Goal: Transaction & Acquisition: Purchase product/service

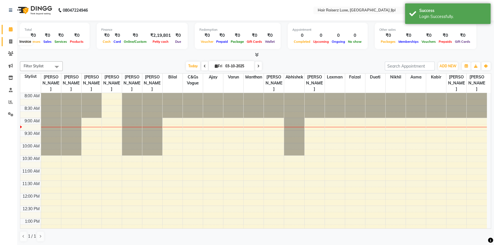
click at [12, 41] on icon at bounding box center [10, 41] width 3 height 4
select select "service"
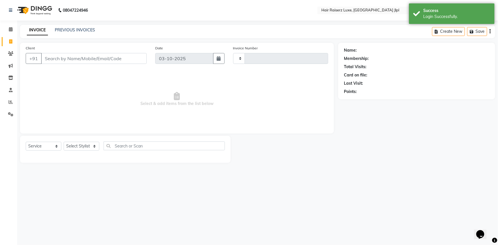
type input "3752"
select select "5409"
click at [65, 61] on input "Client" at bounding box center [94, 58] width 106 height 11
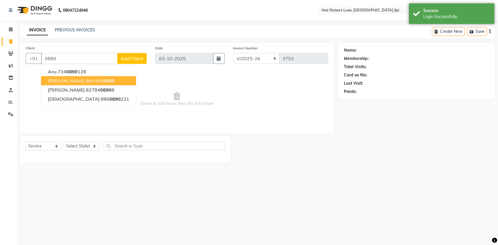
click at [78, 84] on button "Harpreet Singh 981406 0890" at bounding box center [88, 80] width 95 height 9
type input "9814060890"
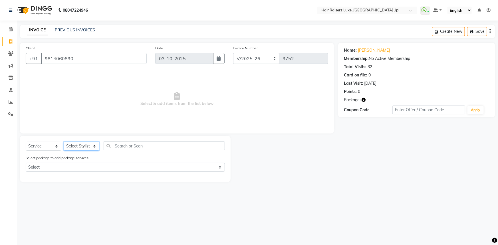
click at [84, 146] on select "Select Stylist [PERSON_NAME] [PERSON_NAME] Asma [PERSON_NAME] C&Gs Vogue [PERSO…" at bounding box center [82, 146] width 36 height 9
select select "47928"
click at [64, 142] on select "Select Stylist [PERSON_NAME] [PERSON_NAME] Asma [PERSON_NAME] C&Gs Vogue [PERSO…" at bounding box center [82, 146] width 36 height 9
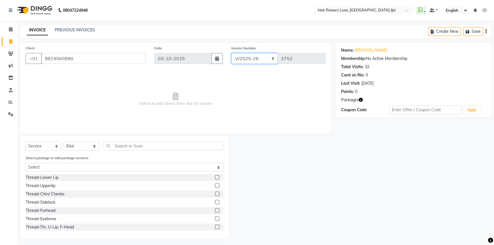
click at [241, 62] on select "FF/2025-26 PreP/2025-26 BANK/2025-26 Paytm/2025-26 CASH/2025-26 V/2025-26" at bounding box center [254, 58] width 46 height 11
select select "8500"
click at [231, 53] on select "FF/2025-26 PreP/2025-26 BANK/2025-26 Paytm/2025-26 CASH/2025-26 V/2025-26" at bounding box center [254, 58] width 46 height 11
type input "0209"
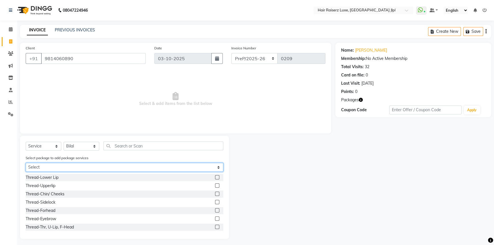
click at [55, 166] on select "Select Hair-Beard (10+5)" at bounding box center [125, 167] width 198 height 9
select select "1: Object"
click at [26, 163] on select "Select Hair-Beard (10+5)" at bounding box center [125, 167] width 198 height 9
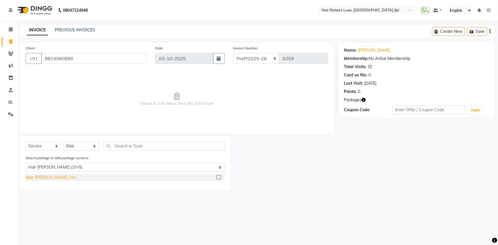
click at [53, 180] on div "Men-Beard Trim" at bounding box center [51, 178] width 50 height 6
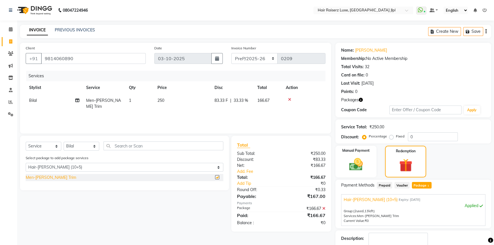
checkbox input "false"
click at [485, 31] on icon "button" at bounding box center [485, 31] width 1 height 0
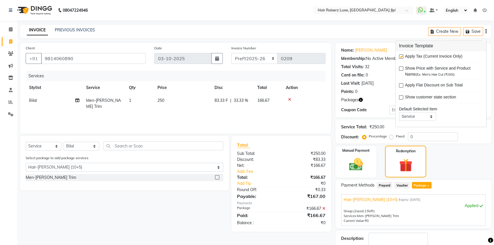
click at [400, 58] on label at bounding box center [401, 56] width 4 height 4
click at [400, 58] on input "checkbox" at bounding box center [401, 57] width 4 height 4
checkbox input "false"
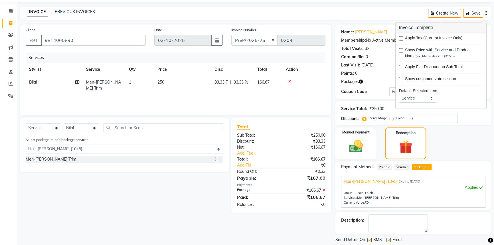
scroll to position [35, 0]
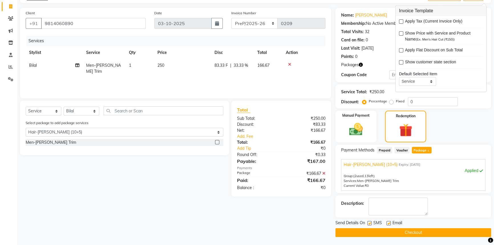
click at [391, 231] on button "Checkout" at bounding box center [413, 232] width 156 height 9
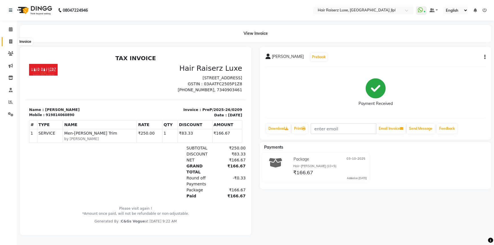
click at [6, 39] on span at bounding box center [11, 42] width 10 height 7
select select "service"
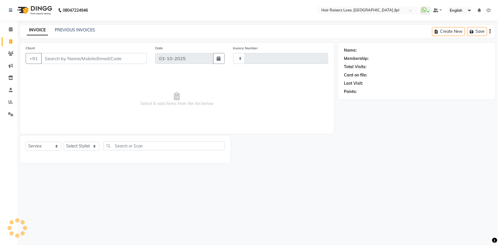
type input "3752"
select select "5409"
click at [67, 30] on link "PREVIOUS INVOICES" at bounding box center [75, 29] width 40 height 5
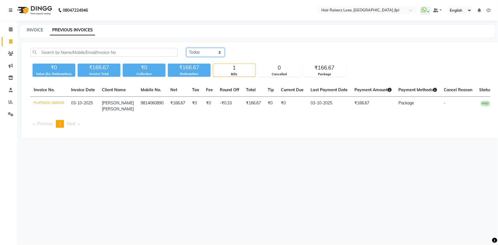
click at [191, 54] on select "Today Yesterday Custom Range" at bounding box center [205, 52] width 38 height 9
select select "yesterday"
click at [186, 48] on select "Today Yesterday Custom Range" at bounding box center [205, 52] width 38 height 9
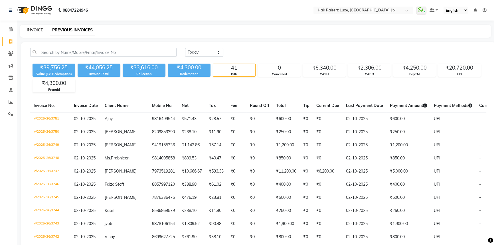
click at [33, 32] on link "INVOICE" at bounding box center [35, 29] width 16 height 5
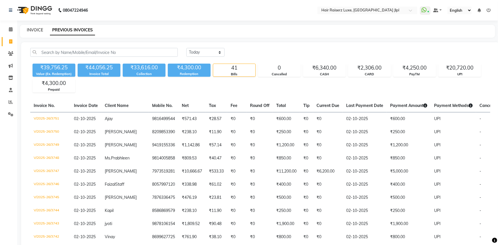
select select "service"
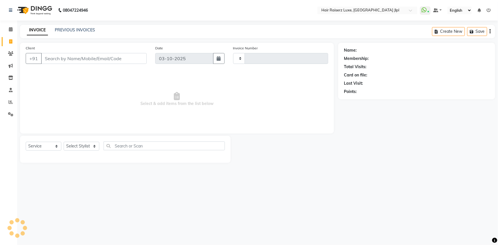
type input "3752"
select select "5409"
click at [55, 59] on input "Client" at bounding box center [94, 58] width 106 height 11
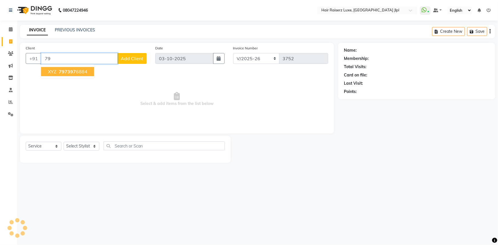
type input "7"
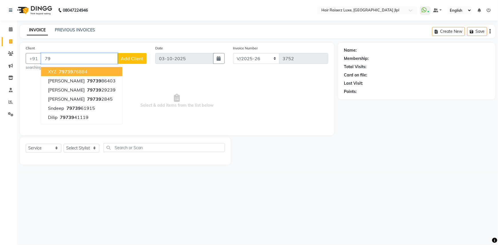
type input "7"
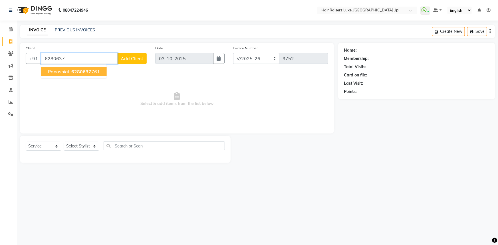
click at [80, 58] on input "6280637" at bounding box center [79, 58] width 76 height 11
type input "6"
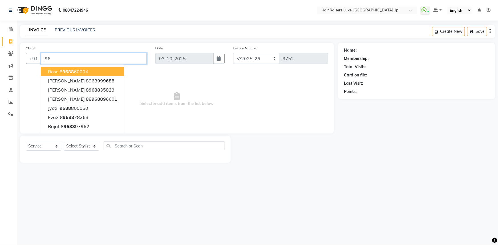
type input "9"
click at [86, 71] on ngb-highlight "79739 76884" at bounding box center [73, 72] width 30 height 6
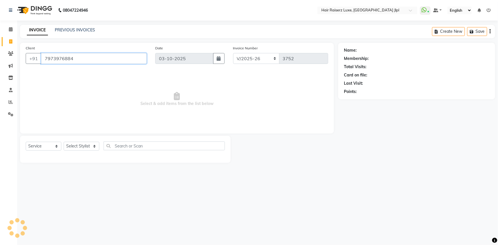
type input "7973976884"
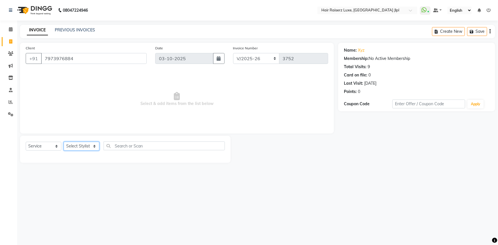
click at [81, 145] on select "Select Stylist Abhishek Aftab Ajay Anand Asma Bhoomika Bilal C&Gs Vogue Chhavi …" at bounding box center [82, 146] width 36 height 9
select select "47928"
click at [64, 142] on select "Select Stylist Abhishek Aftab Ajay Anand Asma Bhoomika Bilal C&Gs Vogue Chhavi …" at bounding box center [82, 146] width 36 height 9
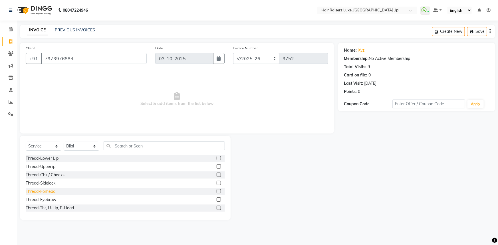
click at [47, 192] on div "Thread-Forhead" at bounding box center [41, 192] width 30 height 6
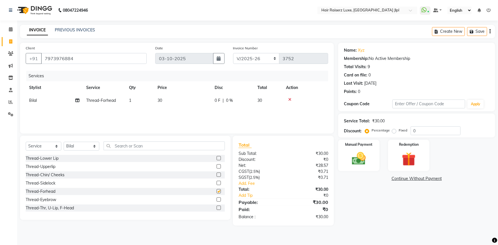
checkbox input "false"
click at [46, 177] on div "Thread-Chin/ Cheeks" at bounding box center [45, 175] width 39 height 6
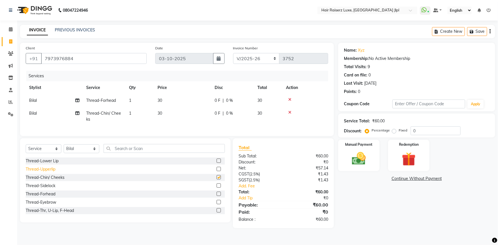
checkbox input "false"
click at [161, 114] on span "30" at bounding box center [159, 113] width 5 height 5
select select "47928"
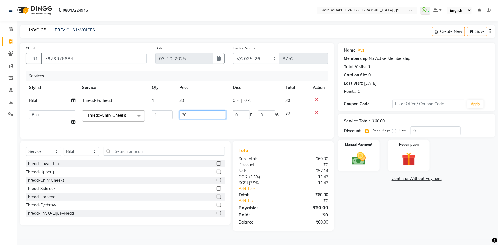
click at [183, 115] on input "30" at bounding box center [202, 114] width 47 height 9
type input "50"
click at [176, 142] on div "Client +91 7973976884 Date 03-10-2025 Invoice Number FF/2025-26 PreP/2025-26 BA…" at bounding box center [177, 137] width 322 height 188
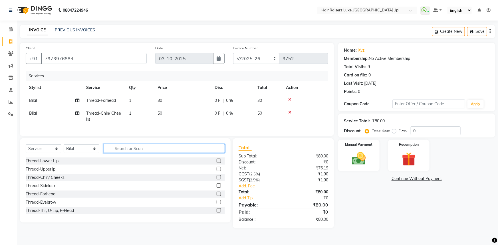
click at [119, 153] on input "text" at bounding box center [164, 148] width 121 height 9
type input "cut"
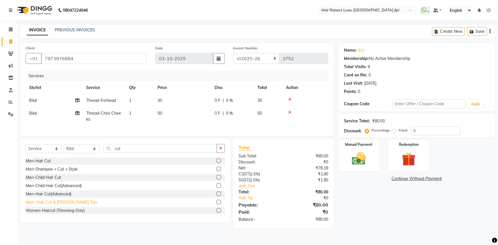
click at [69, 205] on div "Men- Hair Cut & Beard Trim" at bounding box center [62, 202] width 72 height 6
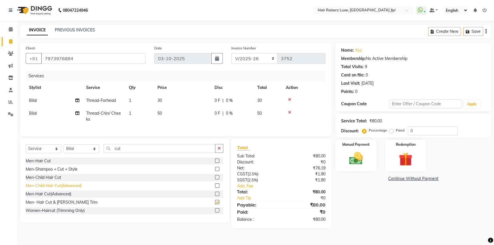
checkbox input "false"
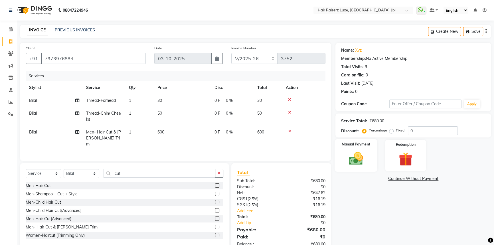
click at [368, 160] on div "Manual Payment" at bounding box center [356, 155] width 43 height 33
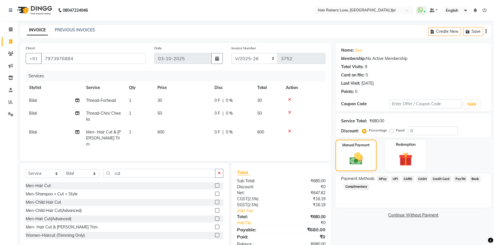
click at [391, 179] on span "UPI" at bounding box center [395, 179] width 9 height 7
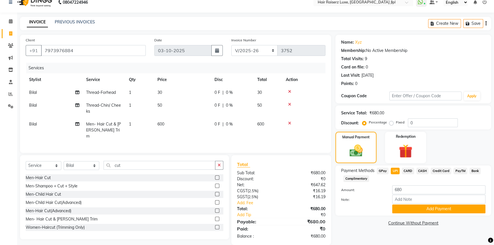
scroll to position [15, 0]
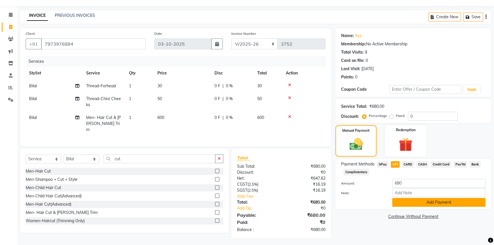
click at [404, 205] on button "Add Payment" at bounding box center [438, 202] width 93 height 9
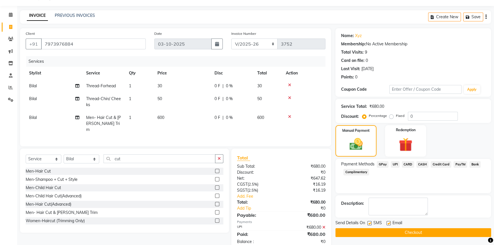
click at [394, 233] on button "Checkout" at bounding box center [413, 232] width 156 height 9
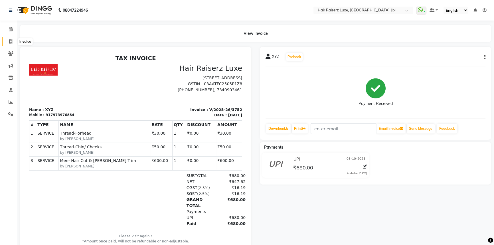
click at [11, 40] on icon at bounding box center [10, 41] width 3 height 4
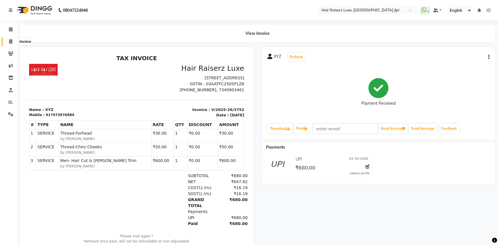
select select "5409"
select select "service"
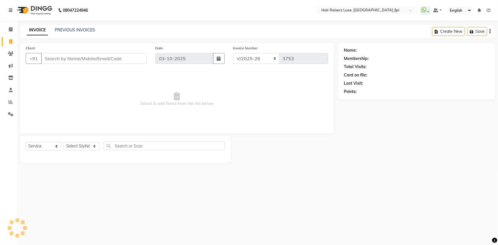
click at [49, 60] on input "Client" at bounding box center [94, 58] width 106 height 11
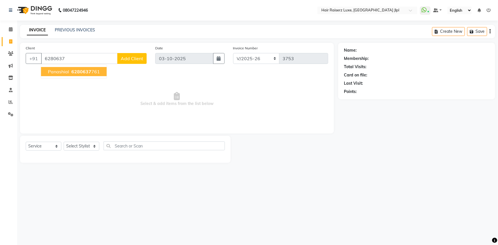
click at [82, 82] on span "Select & add items from the list below" at bounding box center [177, 99] width 302 height 57
click at [86, 75] on span "Select & add items from the list below" at bounding box center [177, 99] width 302 height 57
click at [81, 60] on input "6280637" at bounding box center [79, 58] width 76 height 11
click at [74, 69] on span "628063776" at bounding box center [84, 72] width 26 height 6
type input "6280637761"
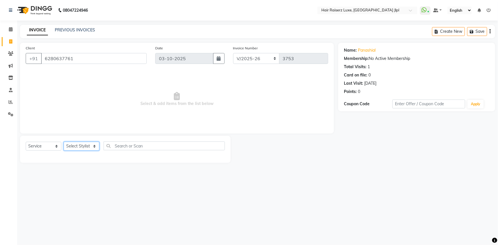
click at [74, 150] on select "Select Stylist Abhishek Aftab Ajay Anand Asma Bhoomika Bilal C&Gs Vogue Chhavi …" at bounding box center [82, 146] width 36 height 9
select select "36169"
click at [64, 142] on select "Select Stylist Abhishek Aftab Ajay Anand Asma Bhoomika Bilal C&Gs Vogue Chhavi …" at bounding box center [82, 146] width 36 height 9
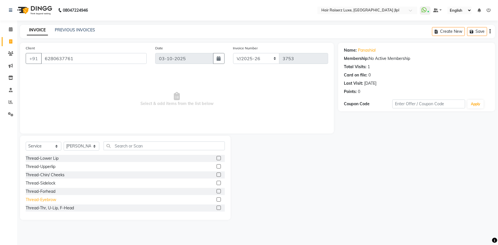
click at [55, 201] on div "Thread-Eyebrow" at bounding box center [41, 200] width 31 height 6
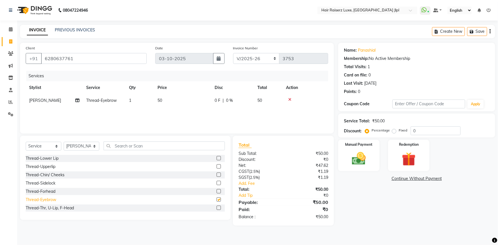
checkbox input "false"
click at [39, 167] on div "Thread-Upperlip" at bounding box center [41, 167] width 30 height 6
checkbox input "false"
click at [130, 101] on span "1" at bounding box center [130, 100] width 2 height 5
select select "36169"
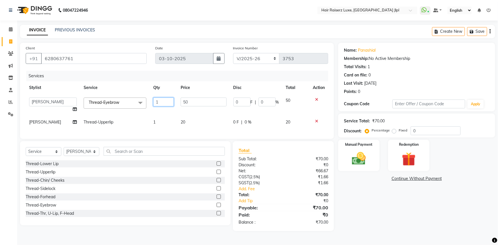
click at [163, 102] on input "1" at bounding box center [163, 102] width 21 height 9
type input "2"
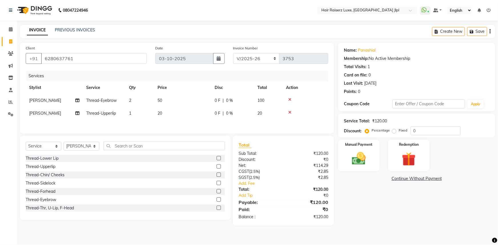
click at [154, 121] on div "Services Stylist Service Qty Price Disc Total Action Ruhi Sharma Thread-Eyebrow…" at bounding box center [177, 99] width 302 height 57
click at [129, 114] on span "1" at bounding box center [130, 113] width 2 height 5
select select "36169"
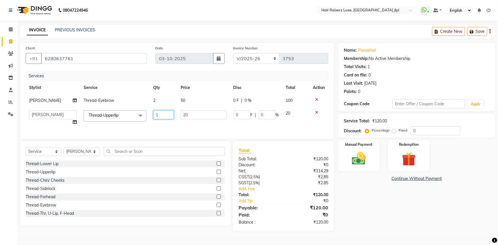
click at [165, 114] on input "1" at bounding box center [163, 114] width 21 height 9
type input "2"
click at [394, 220] on div "Name: Panashial Membership: No Active Membership Total Visits: 1 Card on file: …" at bounding box center [418, 137] width 161 height 188
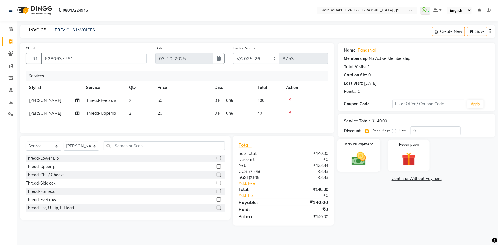
click at [350, 157] on img at bounding box center [358, 158] width 23 height 17
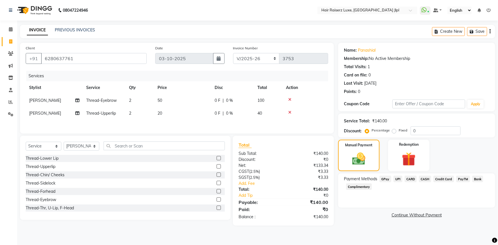
click at [398, 180] on span "UPI" at bounding box center [397, 179] width 9 height 7
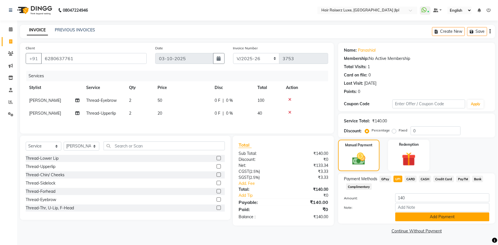
click at [408, 220] on button "Add Payment" at bounding box center [442, 217] width 94 height 9
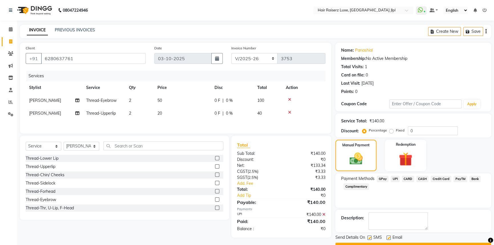
click at [404, 244] on button "Checkout" at bounding box center [413, 247] width 156 height 9
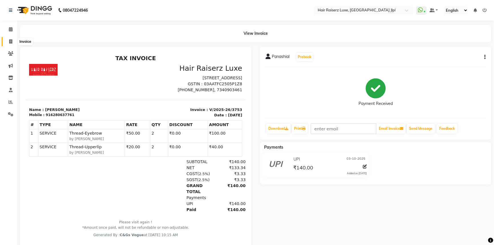
drag, startPoint x: 11, startPoint y: 40, endPoint x: 31, endPoint y: 38, distance: 19.7
click at [11, 40] on icon at bounding box center [10, 41] width 3 height 4
select select "service"
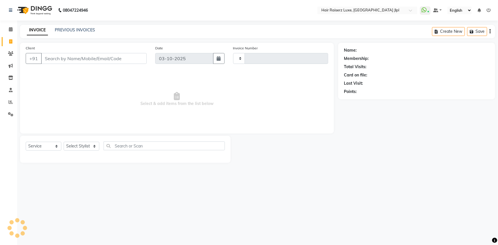
type input "3754"
select select "5409"
click at [86, 58] on input "Client" at bounding box center [94, 58] width 106 height 11
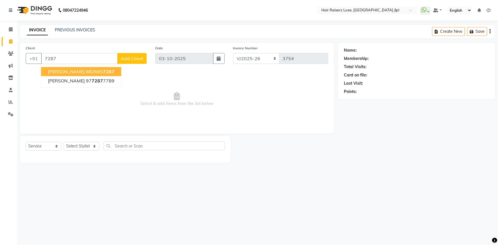
click at [86, 70] on ngb-highlight "882665 7287" at bounding box center [100, 72] width 29 height 6
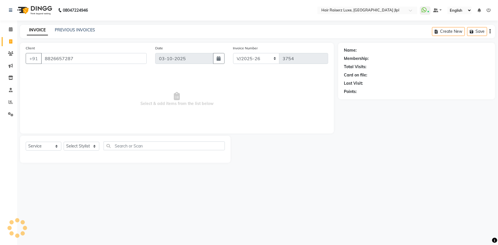
type input "8826657287"
click at [368, 48] on link "Arushi" at bounding box center [374, 50] width 32 height 6
click at [80, 31] on link "PREVIOUS INVOICES" at bounding box center [75, 29] width 40 height 5
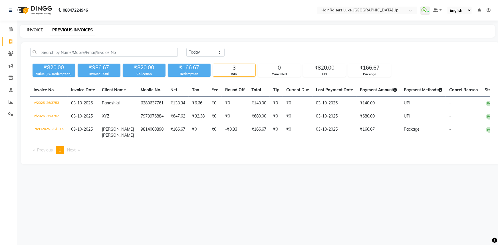
click at [34, 30] on link "INVOICE" at bounding box center [35, 29] width 16 height 5
select select "service"
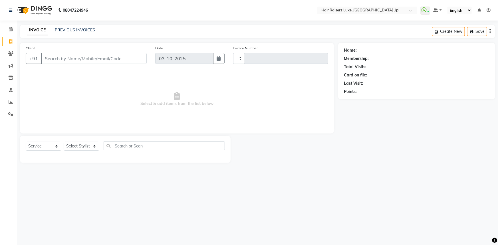
type input "3754"
select select "5409"
click at [103, 59] on input "Client" at bounding box center [94, 58] width 106 height 11
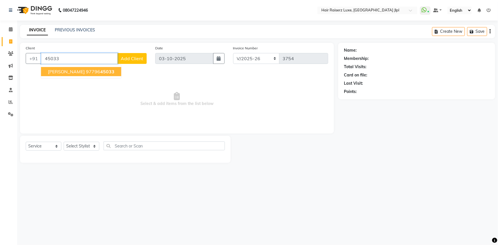
click at [100, 70] on span "45033" at bounding box center [107, 72] width 14 height 6
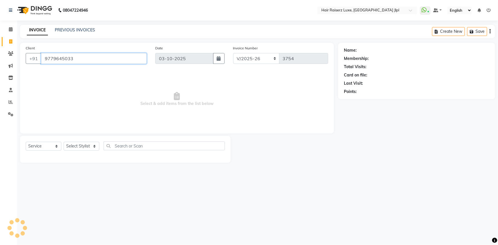
type input "9779645033"
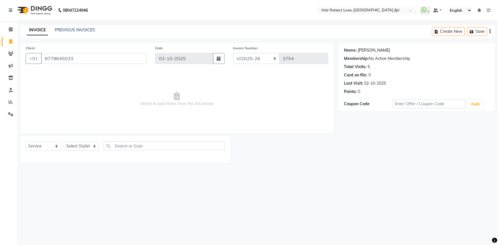
click at [364, 50] on link "Ritika" at bounding box center [374, 50] width 32 height 6
click at [360, 50] on link "Ritika" at bounding box center [374, 50] width 32 height 6
click at [10, 56] on span at bounding box center [11, 53] width 10 height 7
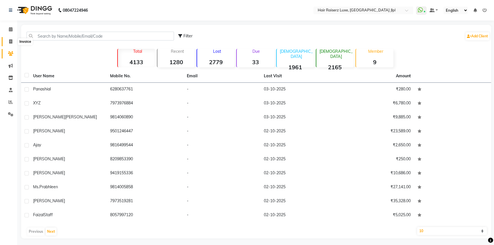
click at [9, 40] on icon at bounding box center [10, 41] width 3 height 4
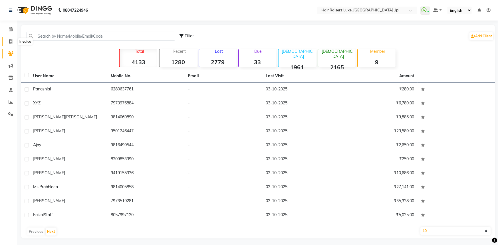
select select "service"
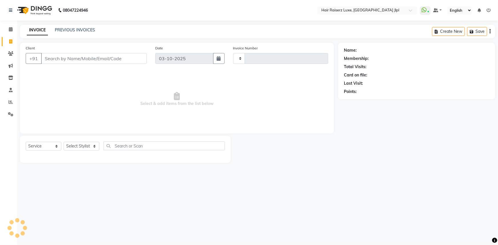
type input "3754"
select select "5409"
click at [121, 60] on input "Client" at bounding box center [94, 58] width 106 height 11
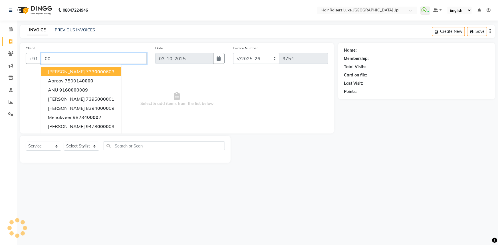
type input "0"
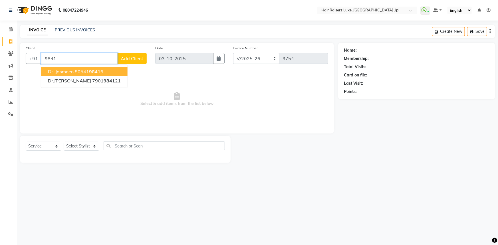
click at [48, 58] on input "9841" at bounding box center [79, 58] width 76 height 11
click at [56, 73] on span "isha" at bounding box center [52, 72] width 9 height 6
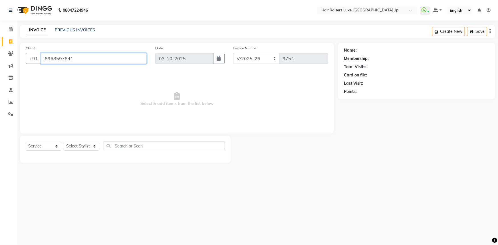
type input "8968597841"
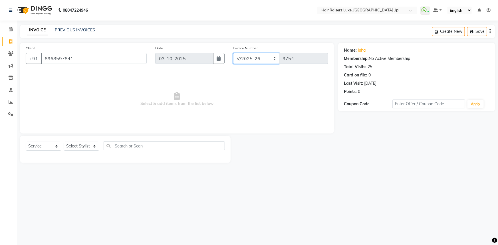
click at [236, 57] on select "FF/2025-26 PreP/2025-26 BANK/2025-26 Paytm/2025-26 CASH/2025-26 V/2025-26" at bounding box center [256, 58] width 46 height 11
select select "8500"
click at [233, 53] on select "FF/2025-26 PreP/2025-26 BANK/2025-26 Paytm/2025-26 CASH/2025-26 V/2025-26" at bounding box center [256, 58] width 46 height 11
type input "0210"
click at [70, 148] on select "Select Stylist Abhishek Aftab Ajay Anand Asma Bhoomika Bilal C&Gs Vogue Chhavi …" at bounding box center [82, 146] width 36 height 9
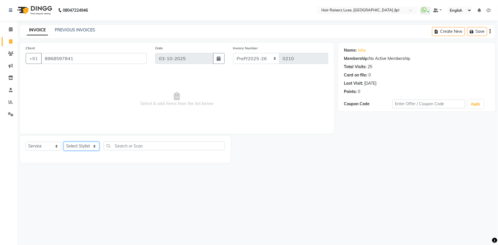
select select "64563"
click at [64, 142] on select "Select Stylist Abhishek Aftab Ajay Anand Asma Bhoomika Bilal C&Gs Vogue Chhavi …" at bounding box center [82, 146] width 36 height 9
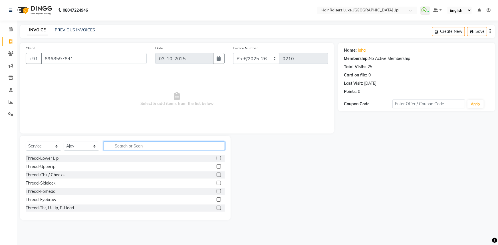
click at [122, 144] on input "text" at bounding box center [164, 145] width 121 height 9
type input "cut"
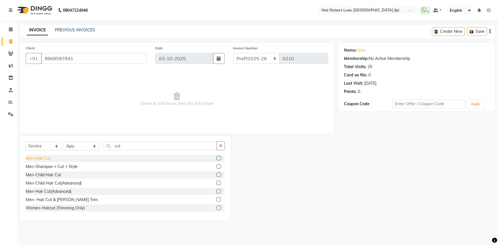
click at [46, 157] on div "Men-Hair Cut" at bounding box center [38, 158] width 25 height 6
checkbox input "false"
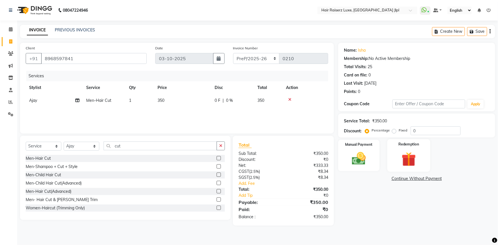
click at [411, 155] on img at bounding box center [408, 159] width 23 height 18
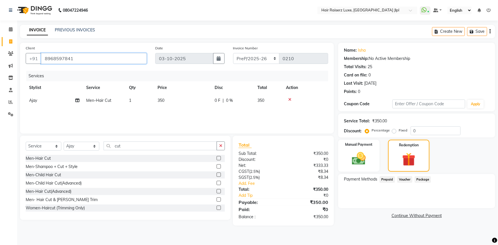
click at [74, 59] on input "8968597841" at bounding box center [94, 58] width 106 height 11
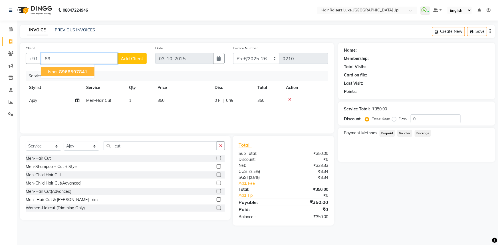
type input "8"
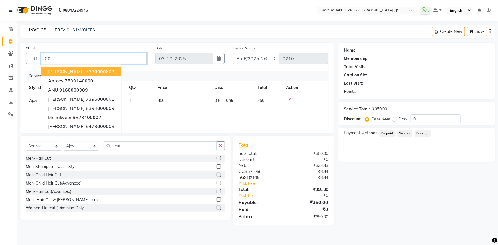
type input "0"
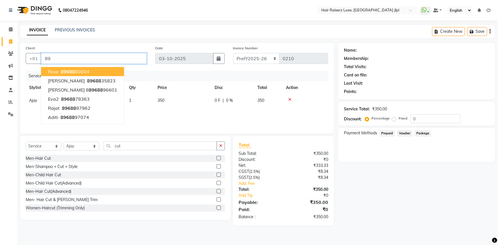
type input "8"
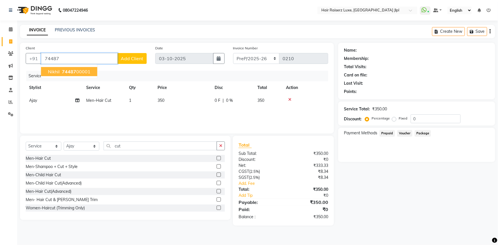
click at [74, 72] on span "74487" at bounding box center [69, 72] width 14 height 6
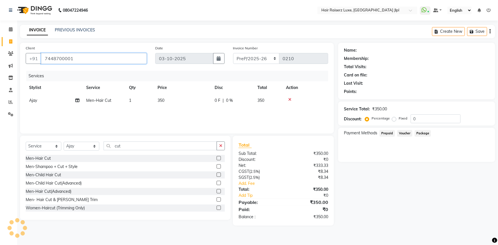
type input "7448700001"
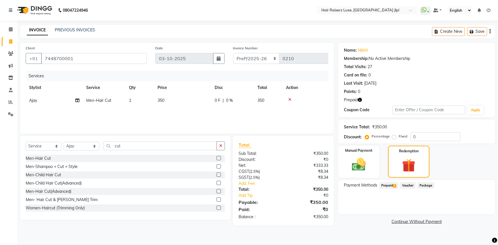
click at [392, 186] on span "Prepaid 1" at bounding box center [388, 185] width 19 height 7
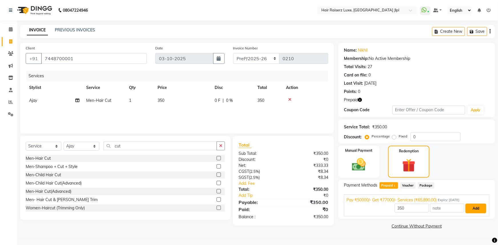
click at [481, 207] on button "Add" at bounding box center [475, 209] width 21 height 10
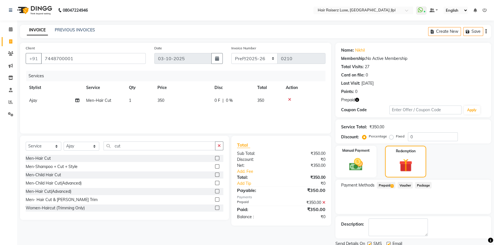
click at [487, 31] on div "Create New Save" at bounding box center [459, 31] width 63 height 13
click at [485, 32] on icon "button" at bounding box center [485, 31] width 1 height 0
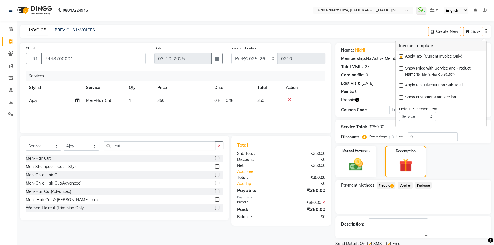
click at [402, 57] on label at bounding box center [401, 56] width 4 height 4
click at [402, 57] on input "checkbox" at bounding box center [401, 57] width 4 height 4
checkbox input "false"
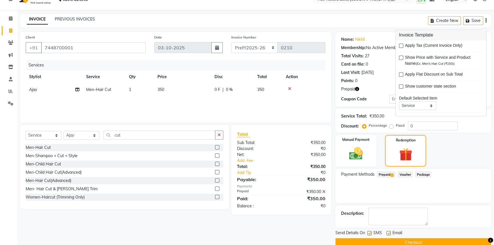
scroll to position [21, 0]
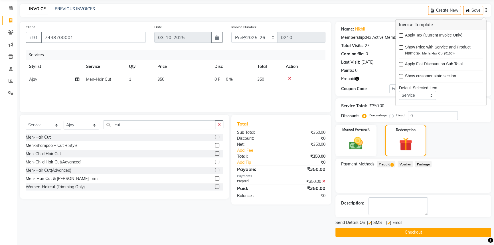
click at [380, 231] on button "Checkout" at bounding box center [413, 232] width 156 height 9
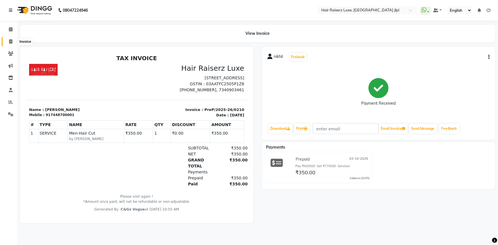
click at [9, 43] on icon at bounding box center [10, 41] width 3 height 4
select select "5409"
select select "service"
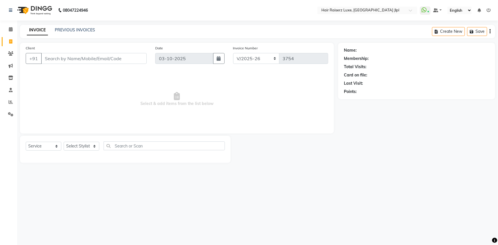
click at [56, 62] on input "Client" at bounding box center [94, 58] width 106 height 11
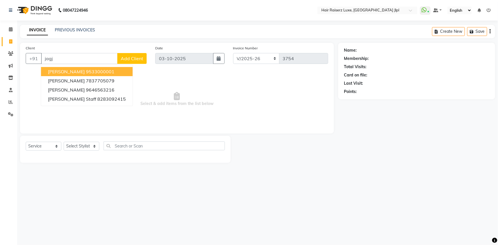
click at [56, 75] on button "Jagjot 9533000001" at bounding box center [87, 71] width 92 height 9
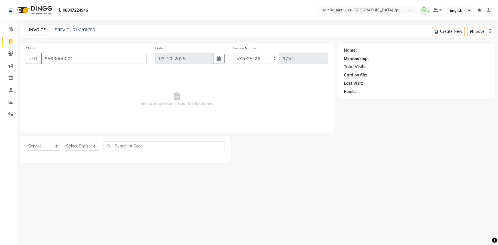
type input "9533000001"
click at [70, 146] on select "Select Stylist Abhishek Aftab Ajay Anand Asma Bhoomika Bilal C&Gs Vogue Chhavi …" at bounding box center [82, 146] width 36 height 9
select select "47928"
click at [64, 142] on select "Select Stylist Abhishek Aftab Ajay Anand Asma Bhoomika Bilal C&Gs Vogue Chhavi …" at bounding box center [82, 146] width 36 height 9
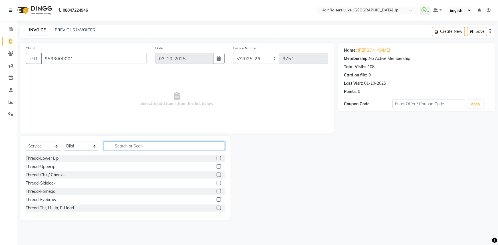
click at [118, 147] on input "text" at bounding box center [164, 145] width 121 height 9
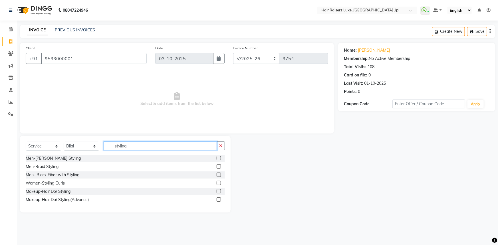
click at [112, 145] on input "styling" at bounding box center [160, 145] width 113 height 9
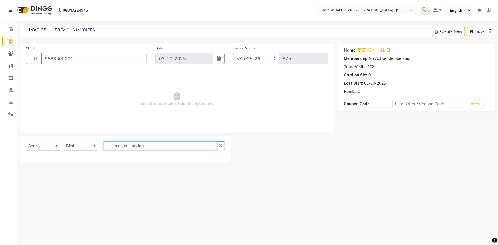
click at [151, 148] on input "men hair styling" at bounding box center [160, 145] width 113 height 9
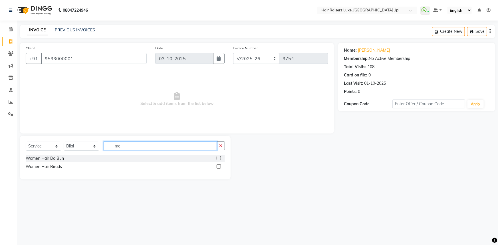
type input "m"
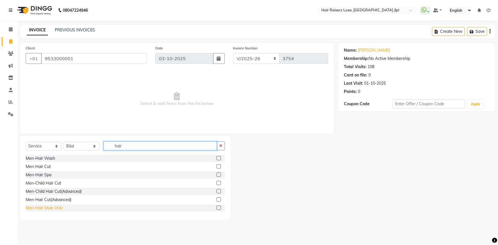
type input "hair"
click at [54, 210] on div "Men-Hair Style Only" at bounding box center [44, 208] width 37 height 6
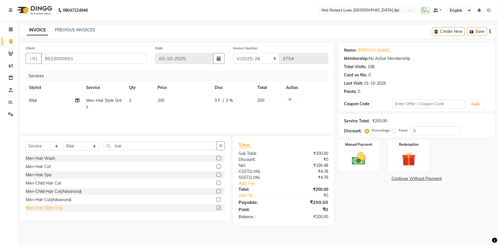
checkbox input "false"
click at [369, 161] on img at bounding box center [358, 158] width 23 height 17
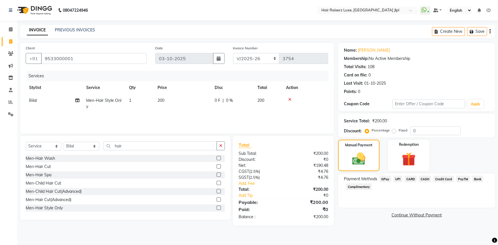
click at [397, 181] on span "UPI" at bounding box center [397, 179] width 9 height 7
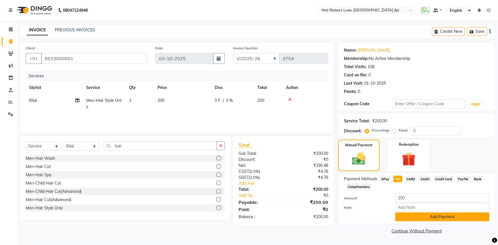
click at [401, 218] on button "Add Payment" at bounding box center [442, 217] width 94 height 9
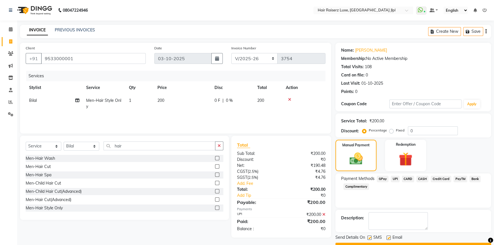
click at [396, 244] on button "Checkout" at bounding box center [413, 247] width 156 height 9
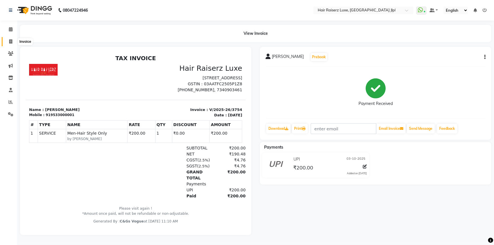
click at [11, 41] on icon at bounding box center [10, 41] width 3 height 4
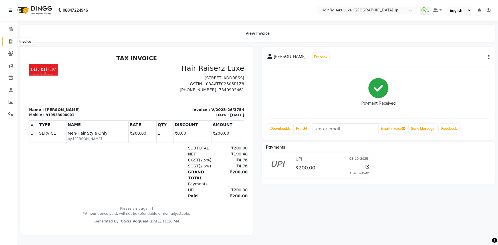
select select "5409"
select select "service"
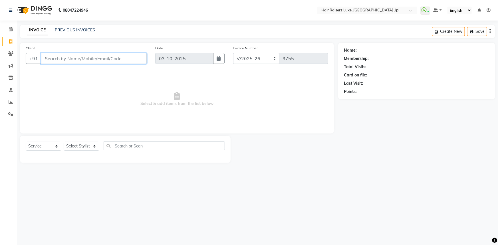
click at [78, 61] on input "Client" at bounding box center [94, 58] width 106 height 11
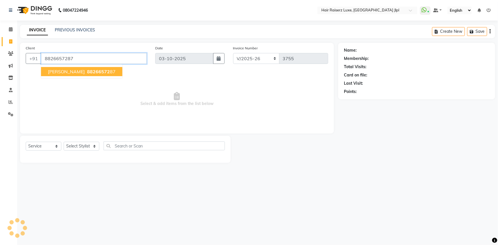
type input "8826657287"
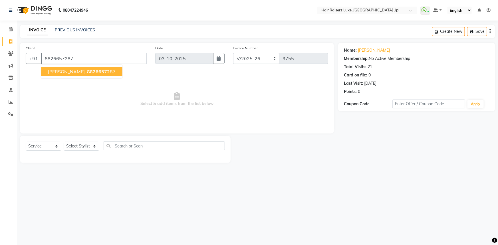
click at [91, 75] on button "Arushi 88266572 87" at bounding box center [81, 71] width 81 height 9
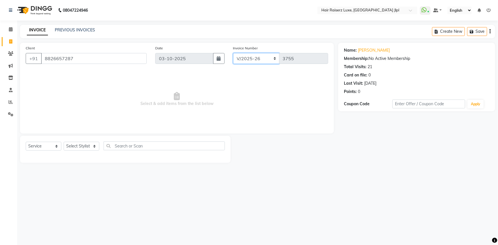
click at [246, 60] on select "FF/2025-26 PreP/2025-26 BANK/2025-26 Paytm/2025-26 CASH/2025-26 V/2025-26" at bounding box center [256, 58] width 46 height 11
select select "8500"
click at [233, 53] on select "FF/2025-26 PreP/2025-26 BANK/2025-26 Paytm/2025-26 CASH/2025-26 V/2025-26" at bounding box center [256, 58] width 46 height 11
type input "0211"
click at [86, 144] on select "Select Stylist Abhishek Aftab Ajay Anand Asma Bhoomika Bilal C&Gs Vogue Chhavi …" at bounding box center [82, 146] width 36 height 9
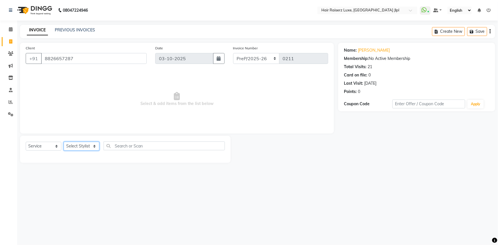
select select "85397"
click at [64, 142] on select "Select Stylist Abhishek Aftab Ajay Anand Asma Bhoomika Bilal C&Gs Vogue Chhavi …" at bounding box center [82, 146] width 36 height 9
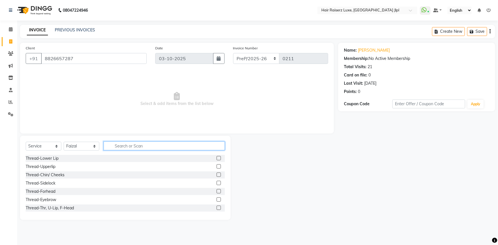
click at [120, 146] on input "text" at bounding box center [164, 145] width 121 height 9
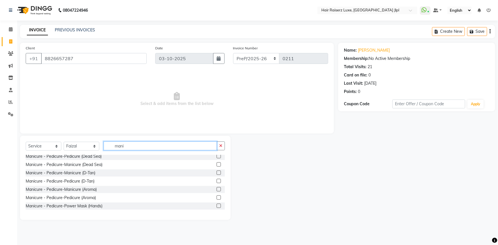
scroll to position [62, 0]
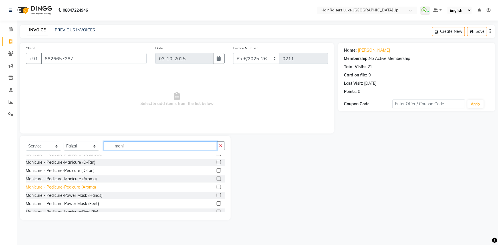
type input "mani"
click at [75, 188] on div "Manicure - Pedicure-Pedicure (Aroma)" at bounding box center [61, 187] width 70 height 6
checkbox input "false"
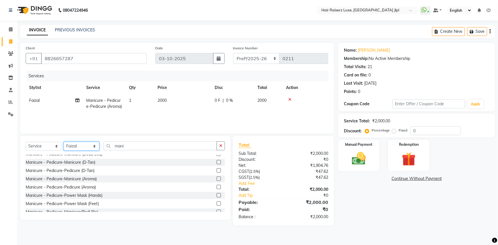
click at [79, 148] on select "Select Stylist Abhishek Aftab Ajay Anand Asma Bhoomika Bilal C&Gs Vogue Chhavi …" at bounding box center [82, 146] width 36 height 9
select select "92224"
click at [64, 142] on select "Select Stylist Abhishek Aftab Ajay Anand Asma Bhoomika Bilal C&Gs Vogue Chhavi …" at bounding box center [82, 146] width 36 height 9
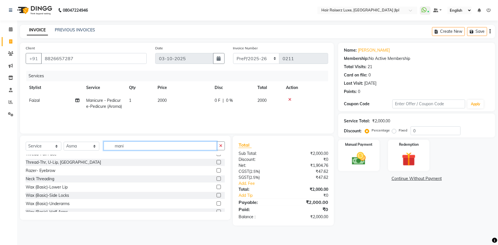
click at [126, 146] on input "mani" at bounding box center [160, 145] width 113 height 9
type input "m"
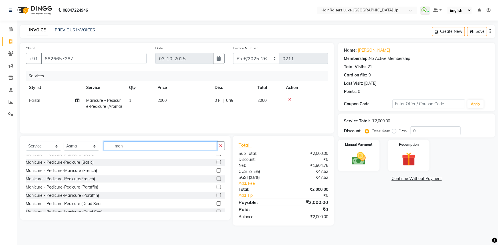
scroll to position [4, 0]
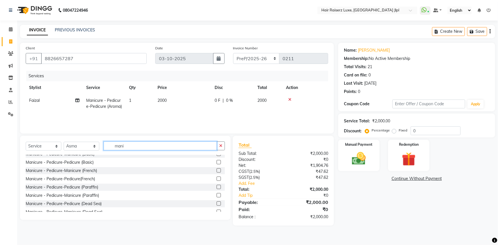
type input "mani"
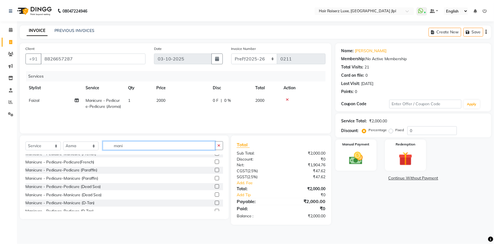
scroll to position [56, 0]
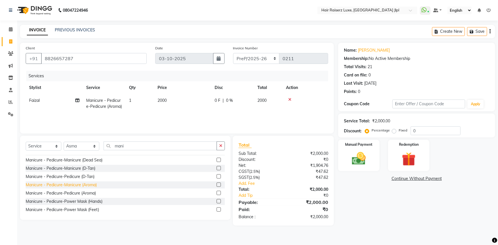
click at [89, 187] on div "Manicure - Pedicure-Manicure (Aroma)" at bounding box center [61, 185] width 71 height 6
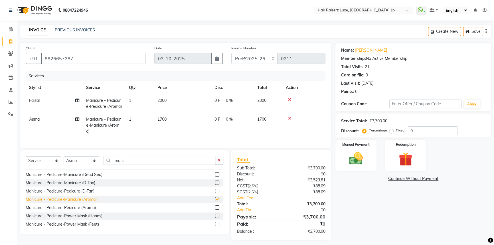
checkbox input "false"
click at [82, 165] on select "Select Stylist Abhishek Aftab Ajay Anand Asma Bhoomika Bilal C&Gs Vogue Chhavi …" at bounding box center [82, 160] width 36 height 9
select select "37832"
click at [64, 160] on select "Select Stylist Abhishek Aftab Ajay Anand Asma Bhoomika Bilal C&Gs Vogue Chhavi …" at bounding box center [82, 160] width 36 height 9
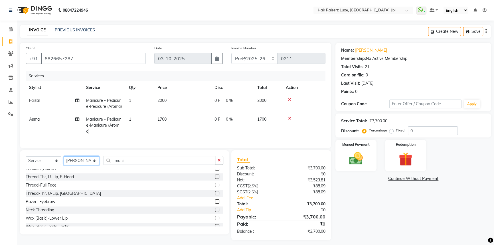
scroll to position [0, 0]
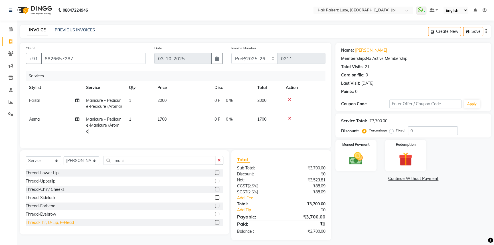
click at [69, 226] on div "Thread-Thr, U-Lip, F-Head" at bounding box center [50, 223] width 48 height 6
checkbox input "false"
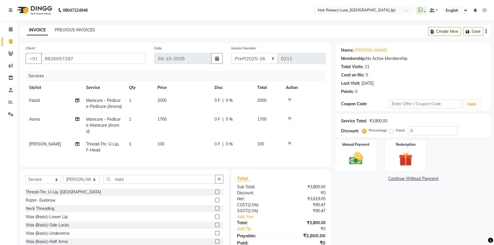
scroll to position [78, 0]
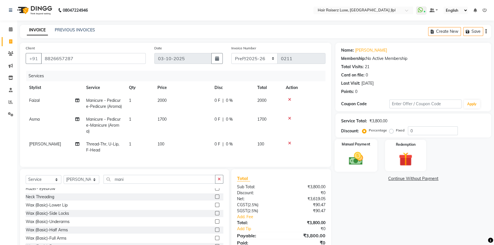
click at [351, 163] on img at bounding box center [356, 158] width 23 height 16
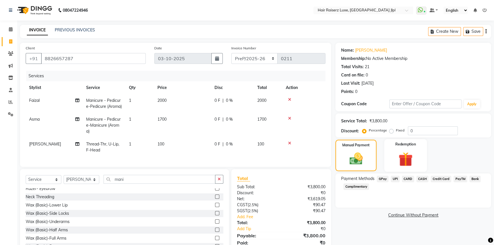
click at [410, 163] on img at bounding box center [405, 159] width 23 height 18
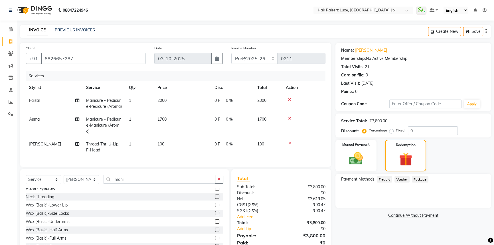
click at [387, 180] on span "Prepaid" at bounding box center [384, 179] width 15 height 7
click at [354, 161] on img at bounding box center [356, 158] width 23 height 16
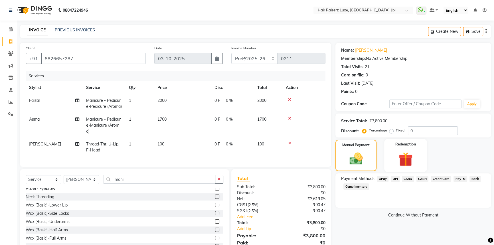
click at [395, 157] on img at bounding box center [405, 159] width 23 height 18
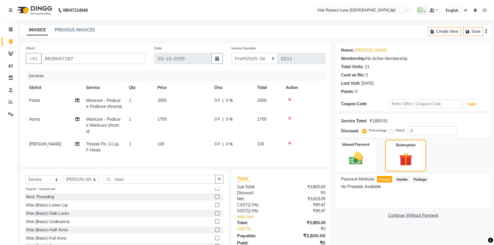
click at [387, 177] on span "Prepaid" at bounding box center [384, 179] width 15 height 7
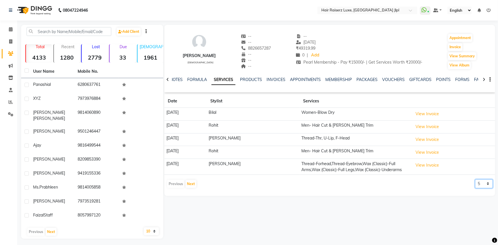
click at [481, 183] on select "5 10 50 100 500" at bounding box center [484, 183] width 18 height 9
click at [475, 179] on select "5 10 50 100 500" at bounding box center [484, 183] width 18 height 9
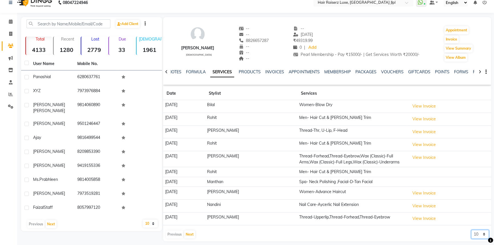
scroll to position [11, 0]
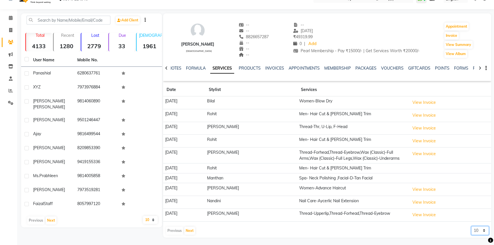
click at [480, 233] on select "5 10 50 100 500" at bounding box center [480, 230] width 18 height 9
select select "50"
click at [471, 226] on select "5 10 50 100 500" at bounding box center [480, 230] width 18 height 9
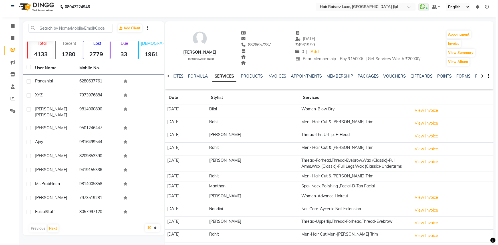
scroll to position [0, 0]
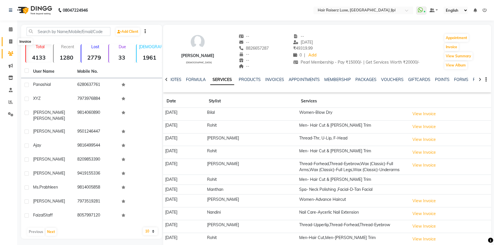
click at [9, 43] on icon at bounding box center [10, 41] width 3 height 4
select select "service"
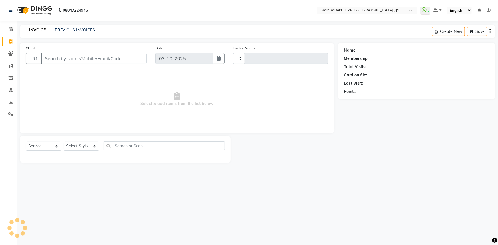
type input "3754"
select select "5409"
click at [75, 30] on link "PREVIOUS INVOICES" at bounding box center [75, 29] width 40 height 5
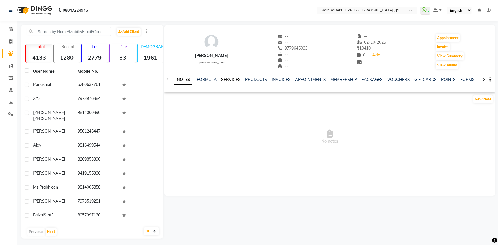
click at [225, 80] on link "SERVICES" at bounding box center [230, 79] width 19 height 5
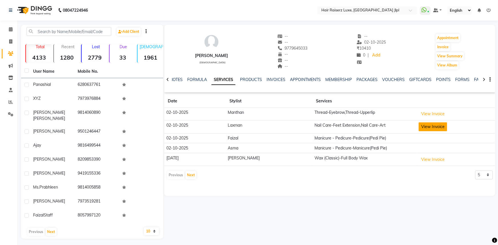
click at [421, 126] on button "View Invoice" at bounding box center [432, 126] width 29 height 9
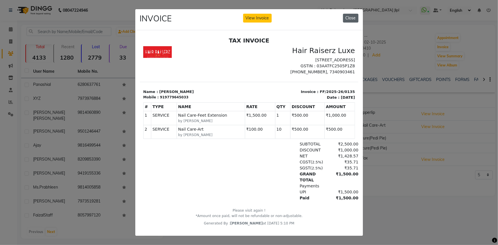
click at [347, 21] on button "Close" at bounding box center [350, 18] width 15 height 9
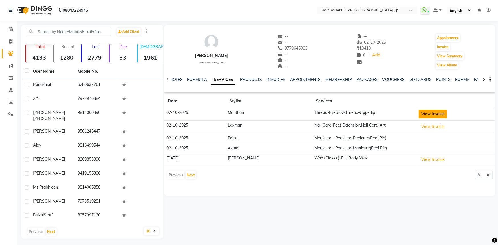
click at [437, 114] on button "View Invoice" at bounding box center [432, 114] width 29 height 9
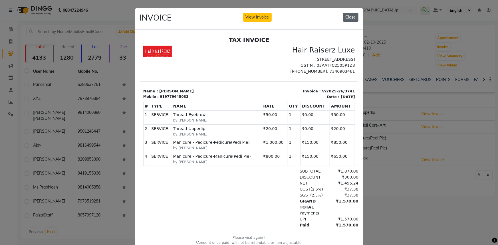
click at [353, 18] on button "Close" at bounding box center [350, 17] width 15 height 9
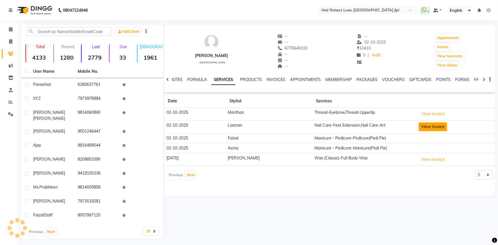
click at [421, 127] on button "View Invoice" at bounding box center [432, 126] width 29 height 9
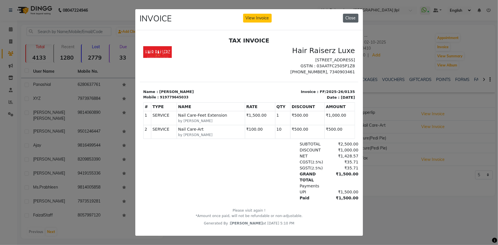
click at [345, 18] on button "Close" at bounding box center [350, 18] width 15 height 9
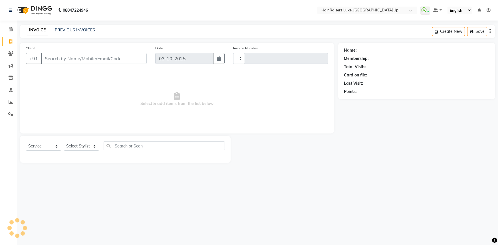
select select "service"
type input "3755"
select select "5409"
click at [72, 146] on select "Select Stylist [PERSON_NAME] [PERSON_NAME] Asma [PERSON_NAME] C&Gs Vogue [PERSO…" at bounding box center [82, 146] width 36 height 9
select select "49568"
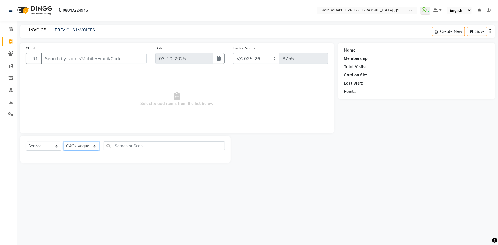
click at [64, 142] on select "Select Stylist [PERSON_NAME] [PERSON_NAME] Asma [PERSON_NAME] C&Gs Vogue [PERSO…" at bounding box center [82, 146] width 36 height 9
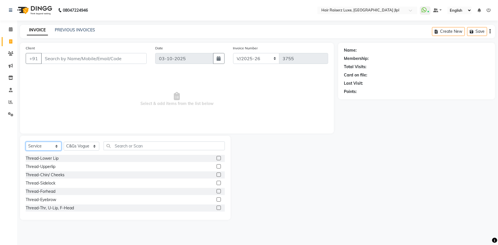
click at [36, 148] on select "Select Service Product Membership Package Voucher Prepaid Gift Card" at bounding box center [44, 146] width 36 height 9
click at [26, 142] on select "Select Service Product Membership Package Voucher Prepaid Gift Card" at bounding box center [44, 146] width 36 height 9
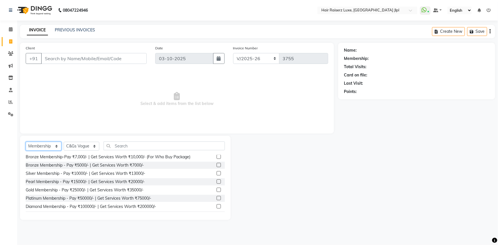
scroll to position [31, 0]
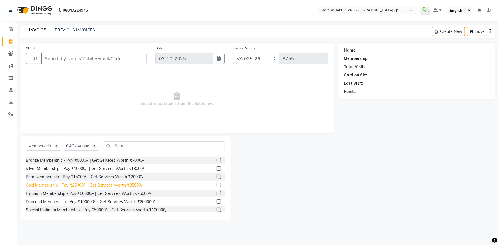
click at [131, 183] on div "Gold Membership - Pay ₹25000/- | Get Services Worth ₹35000/-" at bounding box center [85, 185] width 118 height 6
select select "select"
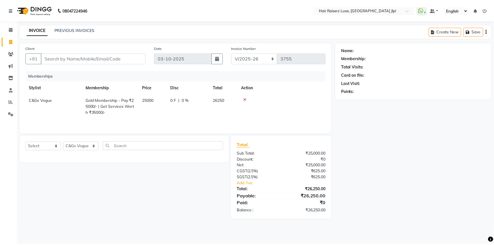
scroll to position [0, 0]
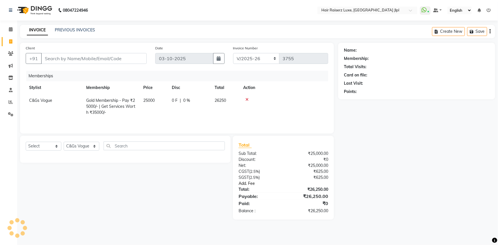
click at [240, 183] on link "Add. Fee" at bounding box center [283, 184] width 98 height 6
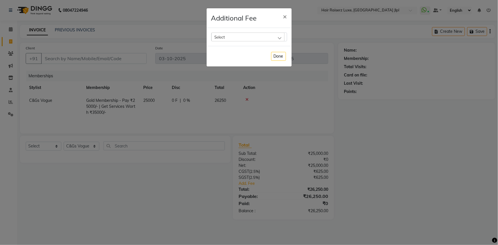
click at [242, 40] on div "Select" at bounding box center [247, 37] width 73 height 9
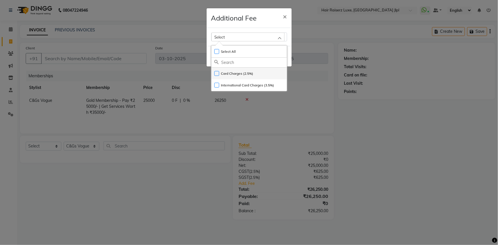
click at [237, 74] on label "Card Charges (2.5%)" at bounding box center [233, 73] width 39 height 5
checkbox input "true"
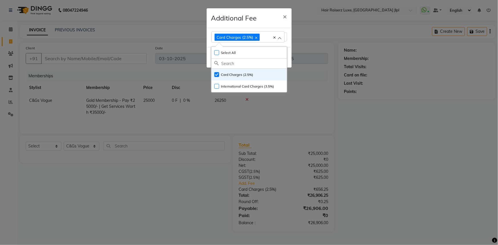
click at [398, 144] on ngb-modal-window "Additional Fee × Card Charges (2.5%) Select All UnSelect All Card Charges (2.5%…" at bounding box center [249, 122] width 498 height 245
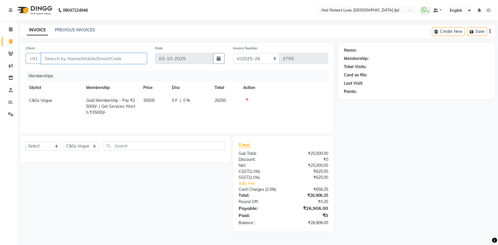
click at [91, 58] on input "Client" at bounding box center [94, 58] width 106 height 11
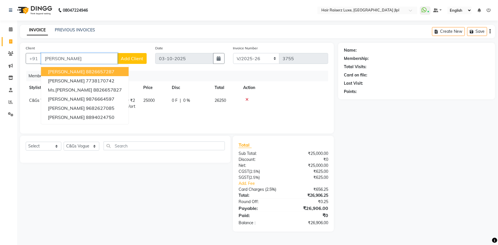
click at [86, 72] on ngb-highlight "8826657287" at bounding box center [100, 72] width 29 height 6
type input "8826657287"
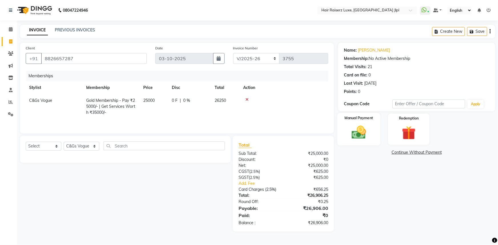
click at [358, 126] on img at bounding box center [358, 132] width 23 height 17
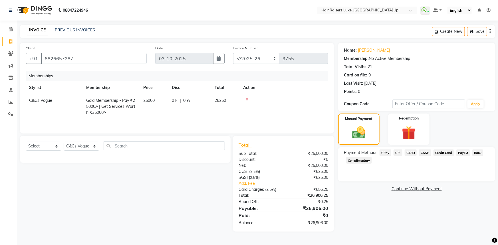
click at [410, 153] on span "CARD" at bounding box center [410, 152] width 12 height 7
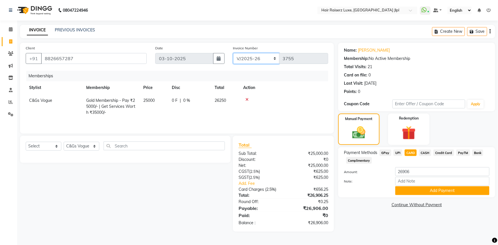
click at [245, 57] on select "FF/2025-26 PreP/2025-26 BANK/2025-26 Paytm/2025-26 CASH/2025-26 V/2025-26" at bounding box center [256, 58] width 46 height 11
select select "8500"
click at [233, 53] on select "FF/2025-26 PreP/2025-26 BANK/2025-26 Paytm/2025-26 CASH/2025-26 V/2025-26" at bounding box center [256, 58] width 46 height 11
type input "0211"
click at [404, 190] on button "Add Payment" at bounding box center [442, 190] width 94 height 9
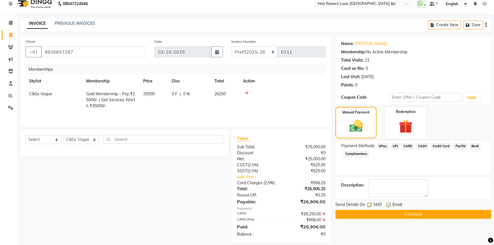
scroll to position [13, 0]
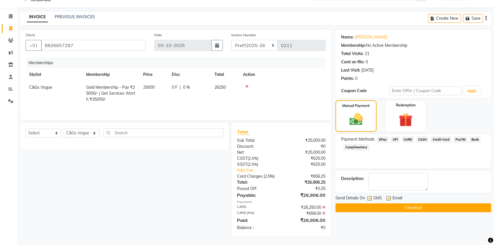
click at [388, 199] on label at bounding box center [389, 198] width 4 height 4
click at [388, 199] on input "checkbox" at bounding box center [389, 199] width 4 height 4
checkbox input "false"
